Goal: Navigation & Orientation: Find specific page/section

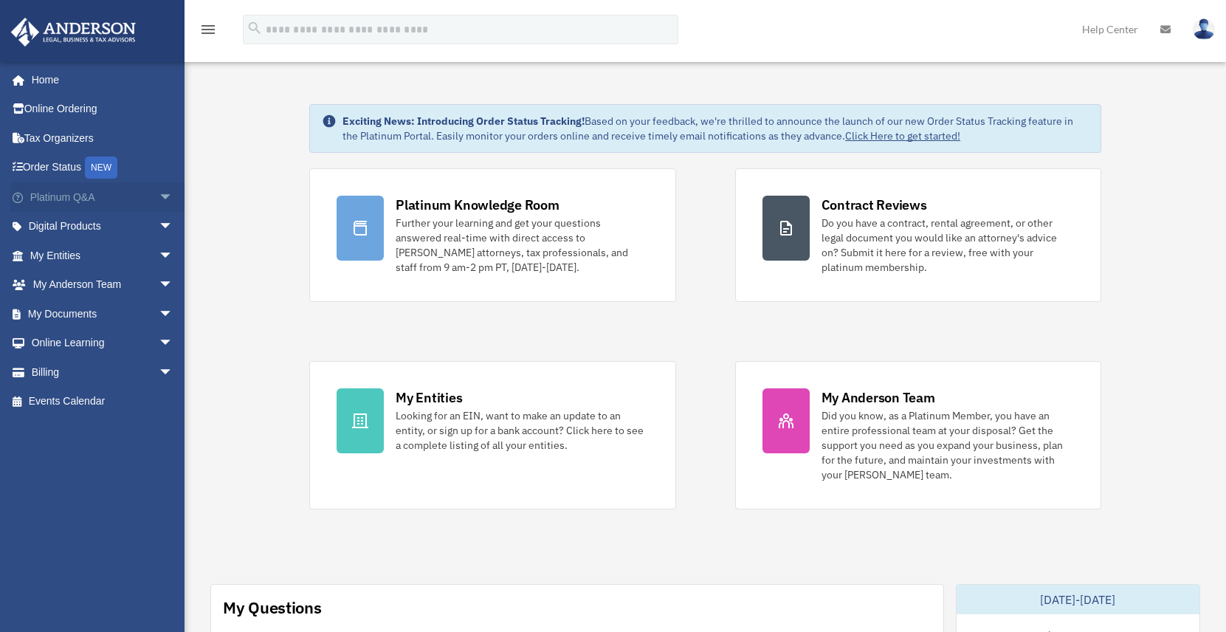
click at [65, 198] on link "Platinum Q&A arrow_drop_down" at bounding box center [102, 197] width 185 height 30
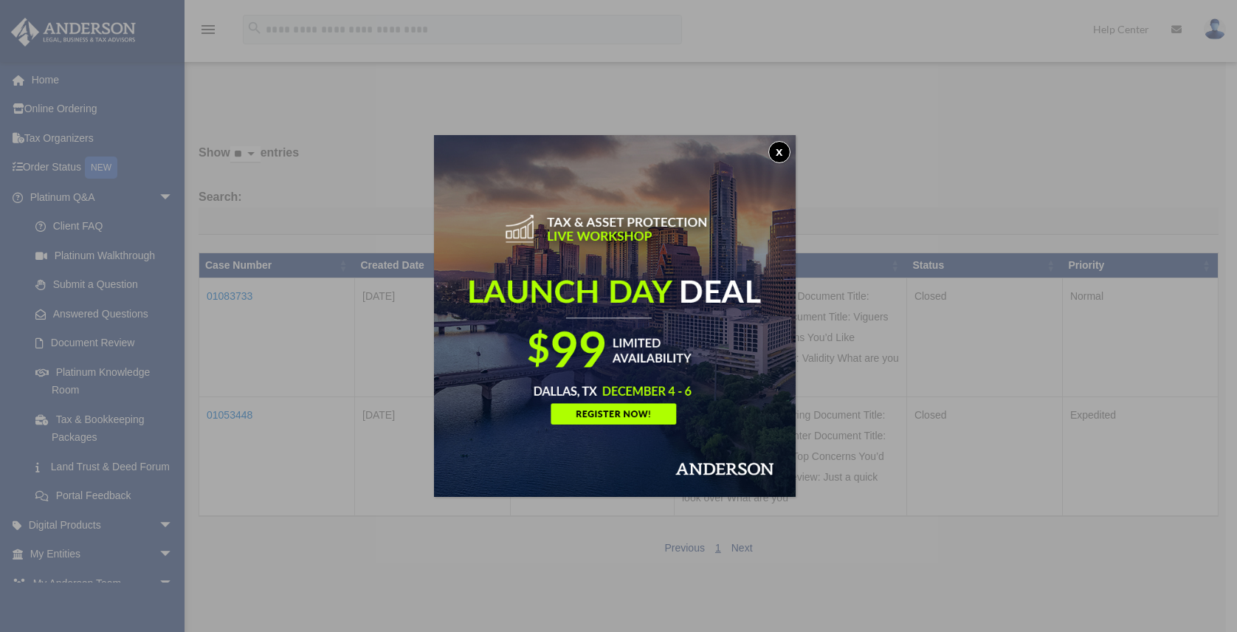
drag, startPoint x: 776, startPoint y: 148, endPoint x: 891, endPoint y: 168, distance: 117.0
click at [890, 168] on div "x" at bounding box center [618, 316] width 1237 height 632
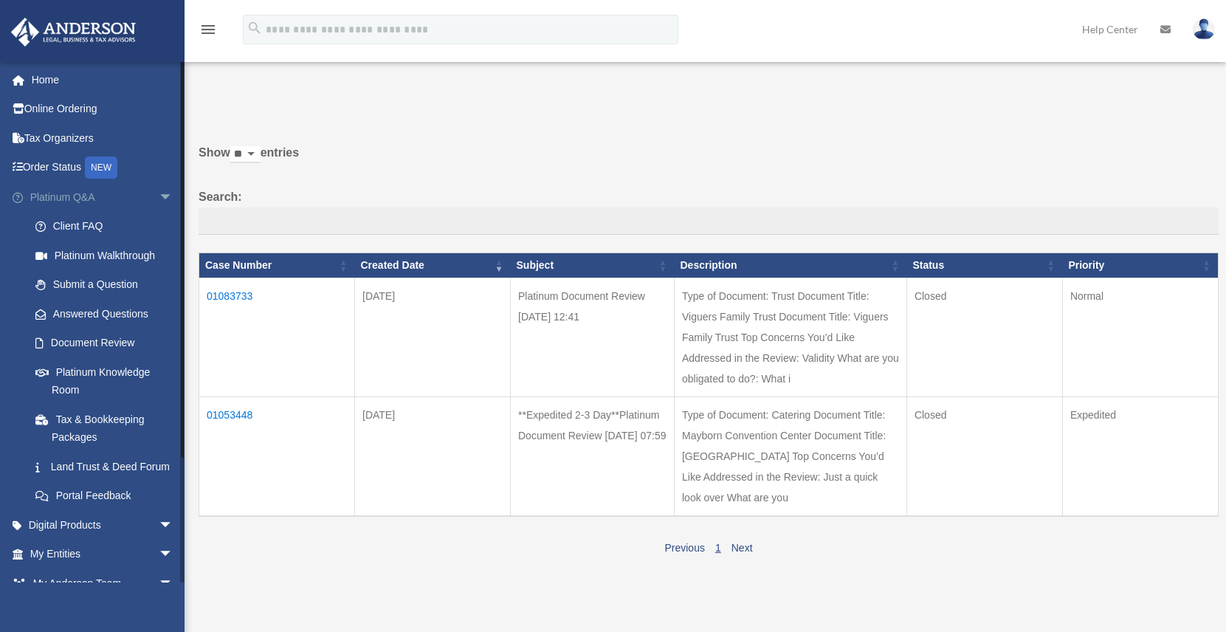
click at [159, 191] on span "arrow_drop_down" at bounding box center [174, 197] width 30 height 30
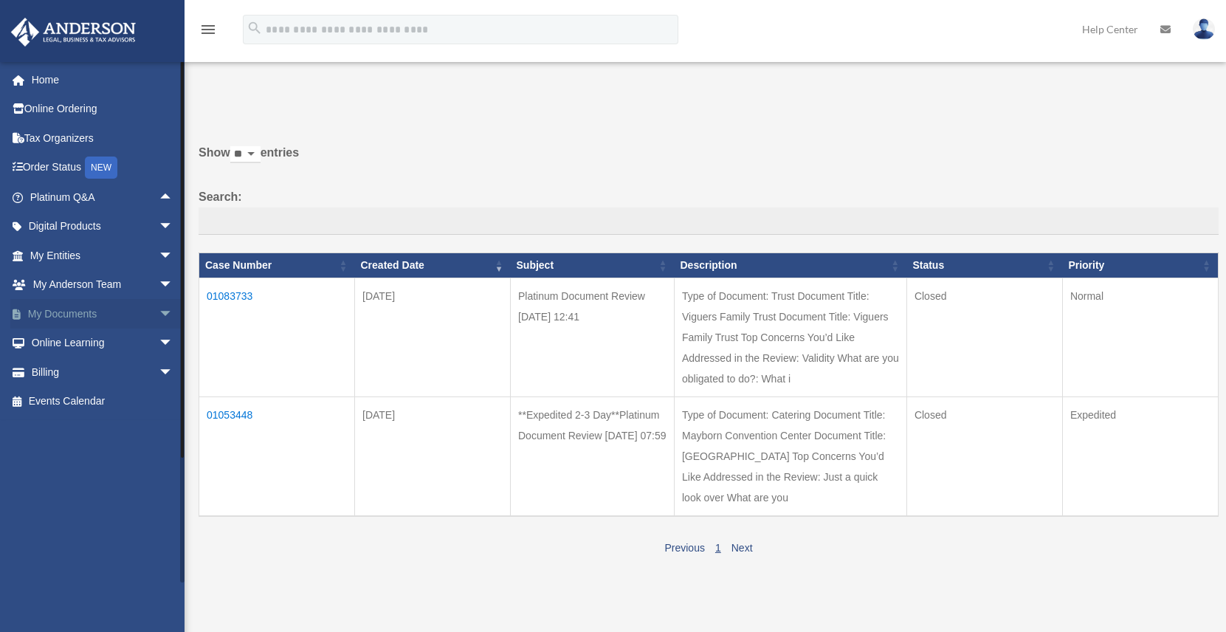
click at [46, 317] on link "My Documents arrow_drop_down" at bounding box center [102, 314] width 185 height 30
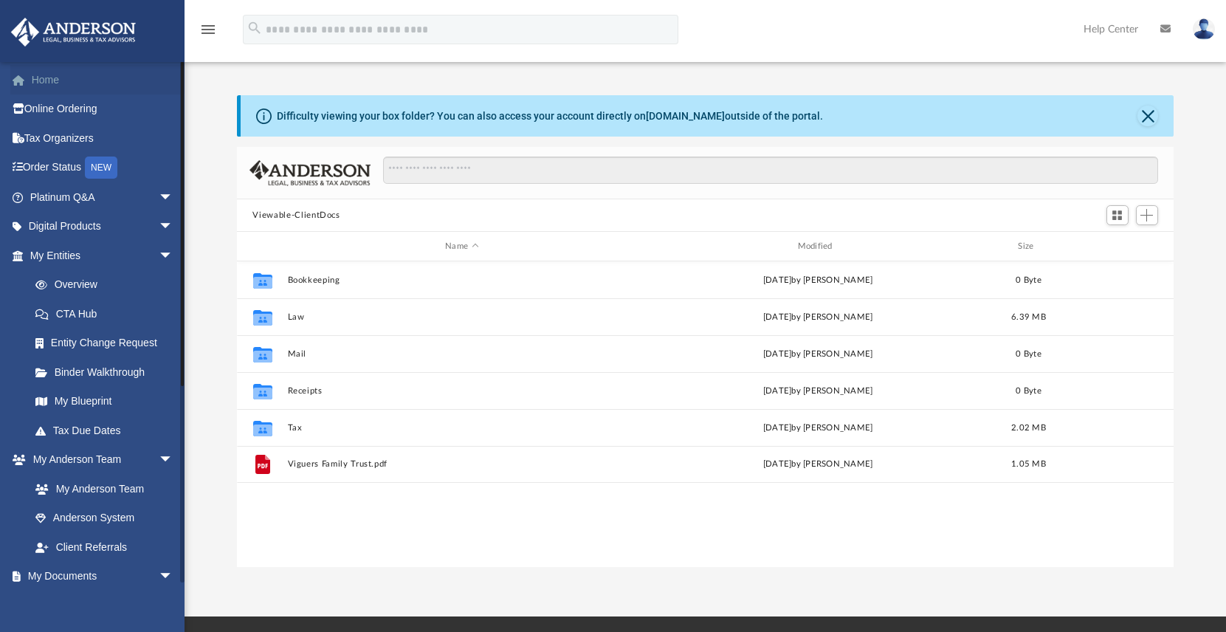
scroll to position [324, 926]
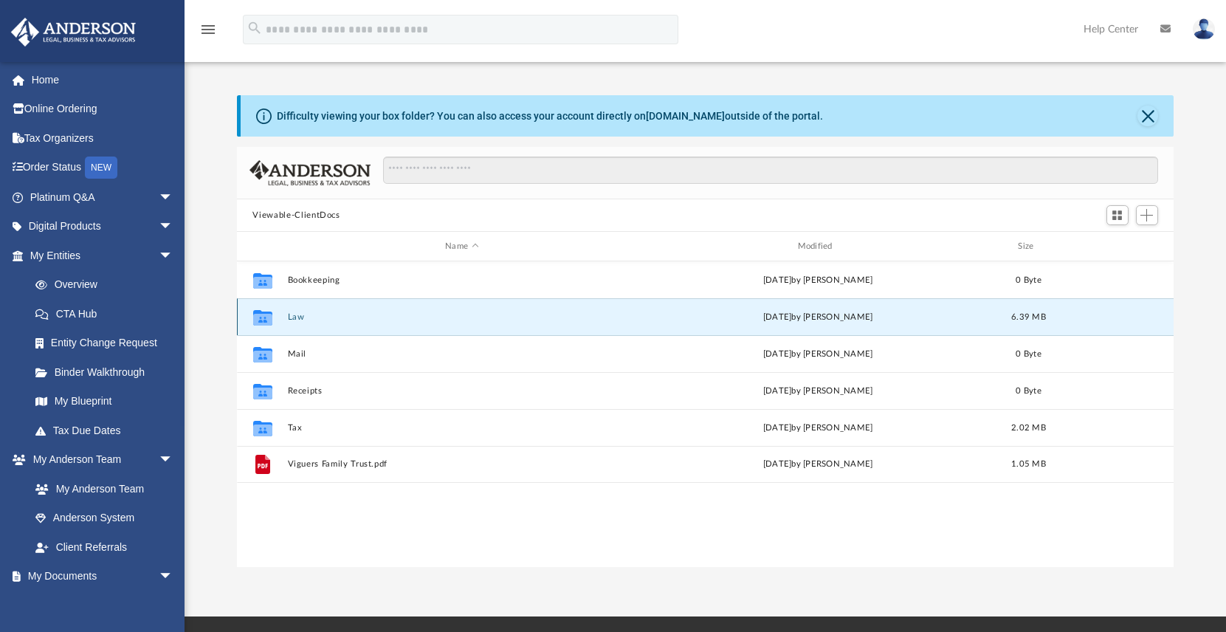
click at [297, 315] on button "Law" at bounding box center [461, 317] width 349 height 10
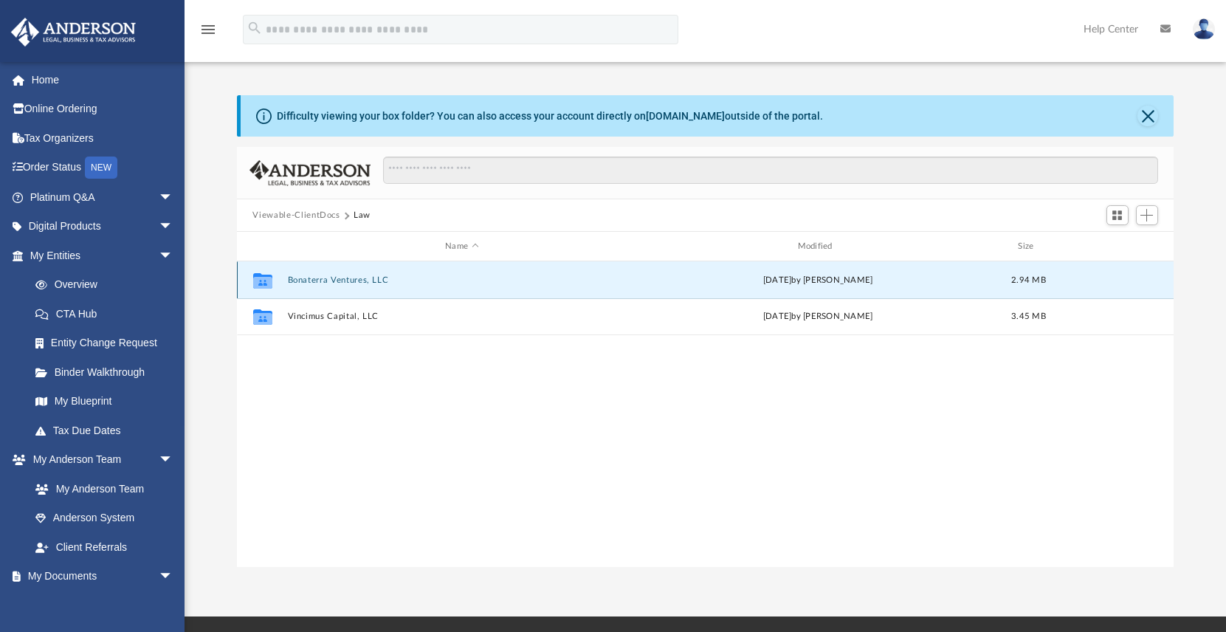
click at [306, 278] on button "Bonaterra Ventures, LLC" at bounding box center [461, 280] width 349 height 10
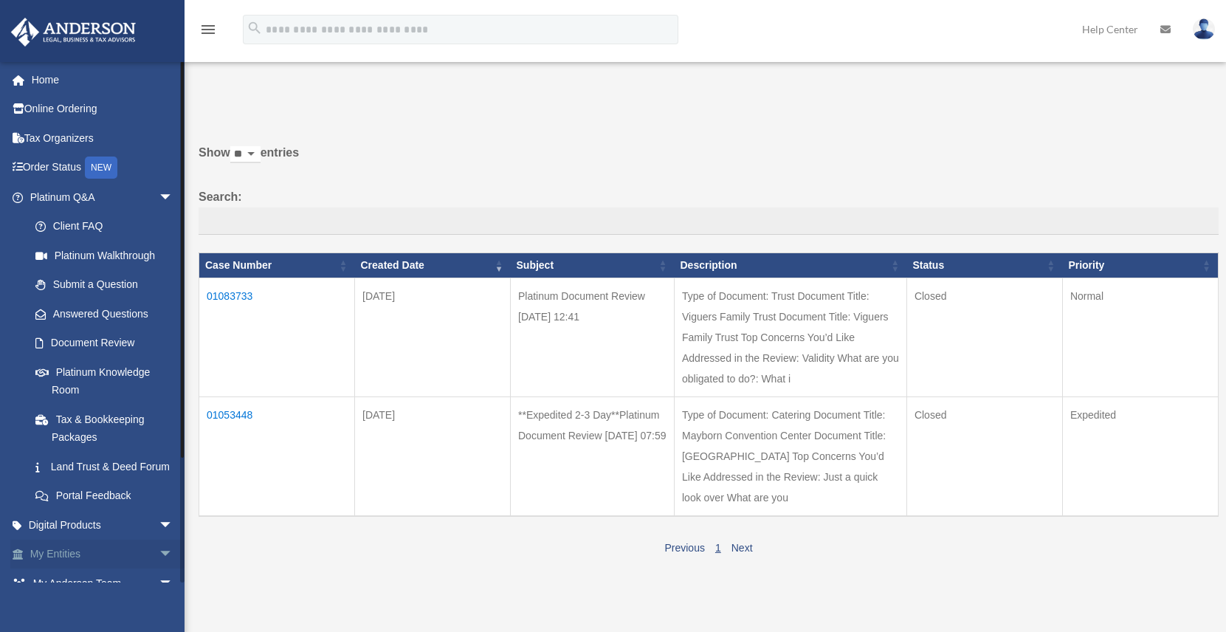
click at [63, 569] on link "My Entities arrow_drop_down" at bounding box center [102, 554] width 185 height 30
